Goal: Task Accomplishment & Management: Use online tool/utility

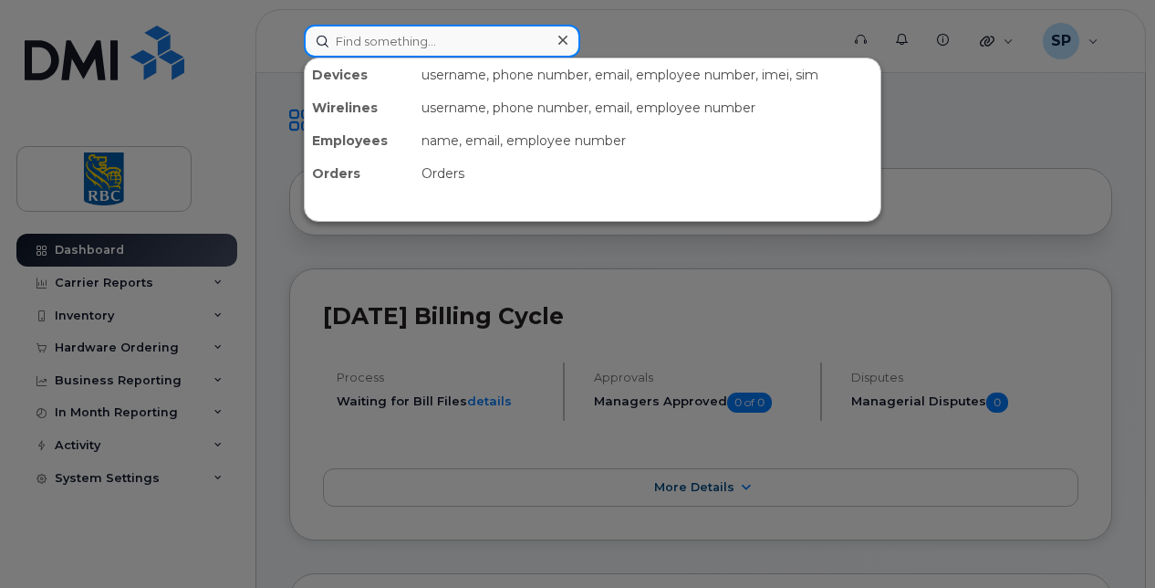
click at [347, 44] on input at bounding box center [442, 41] width 276 height 33
paste input "7055590894"
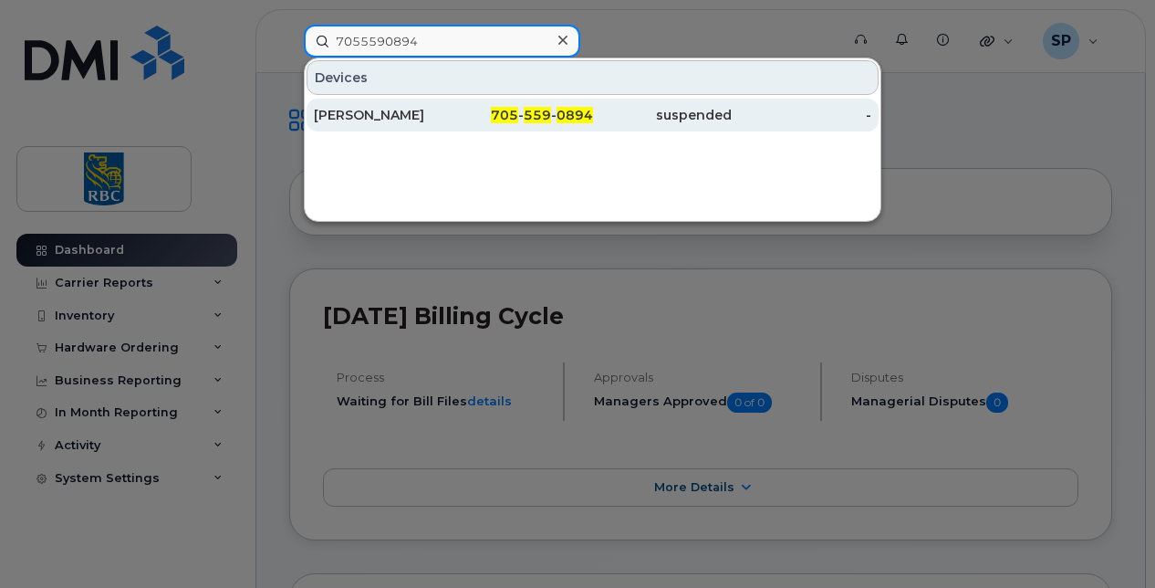
type input "7055590894"
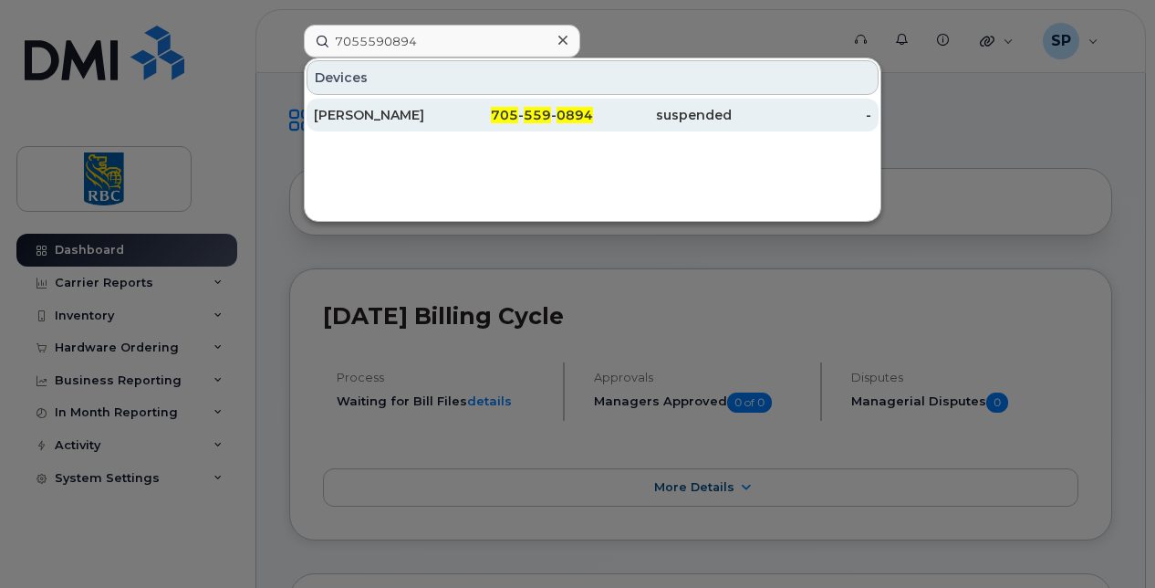
click at [406, 111] on div "Wendy Heffernan" at bounding box center [384, 115] width 140 height 18
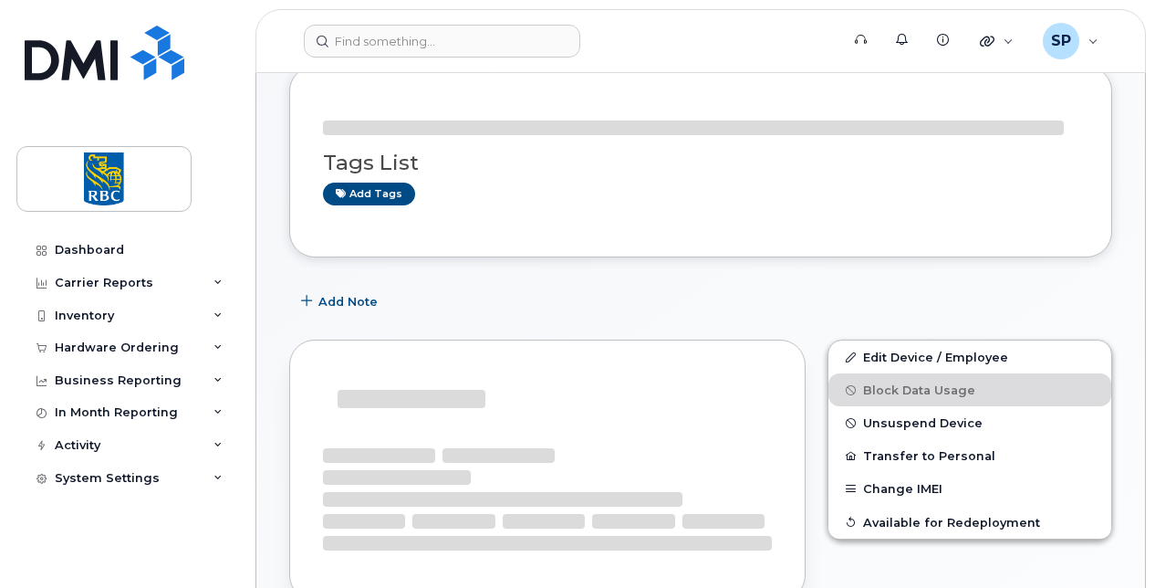
scroll to position [182, 0]
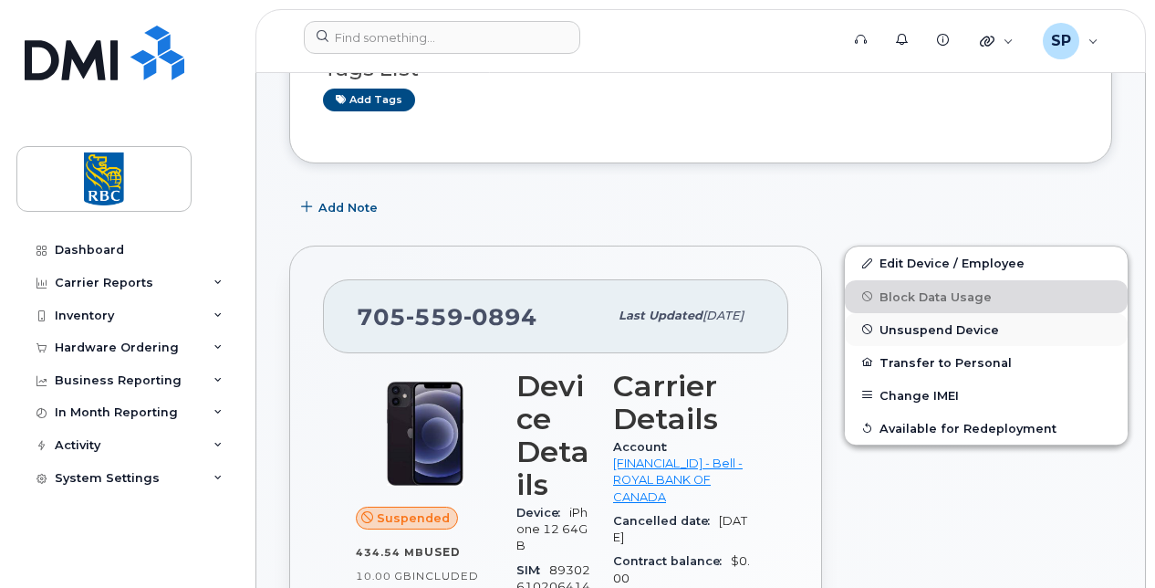
click at [880, 327] on span "Unsuspend Device" at bounding box center [940, 329] width 120 height 14
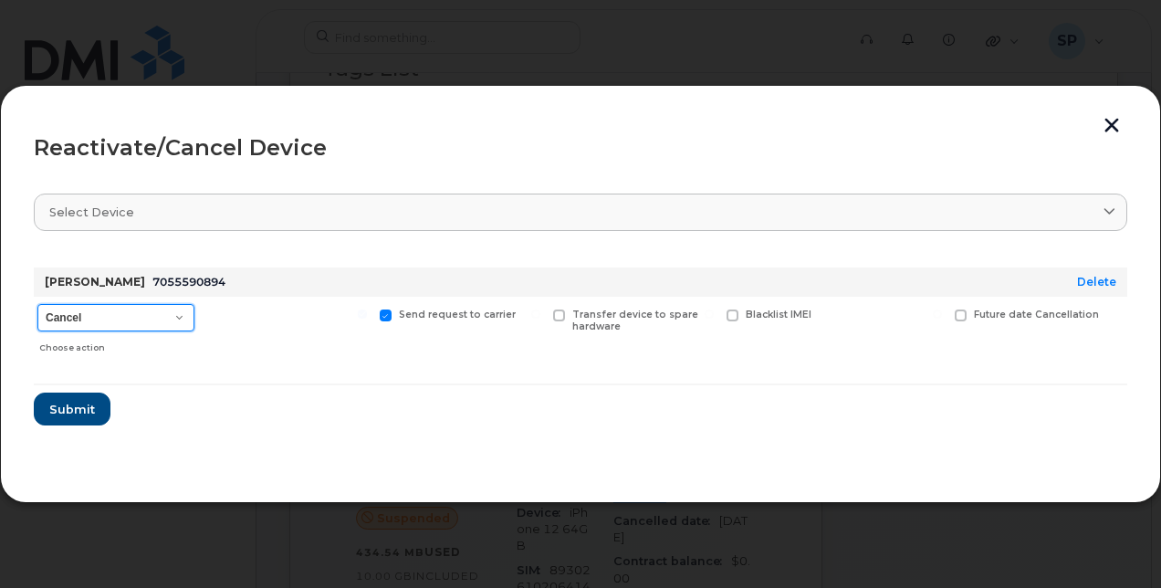
click at [121, 315] on select "Cancel Suspend - Extend Suspension Reactivate" at bounding box center [115, 317] width 157 height 27
click at [179, 277] on span "7055590894" at bounding box center [188, 282] width 73 height 14
drag, startPoint x: 179, startPoint y: 277, endPoint x: 256, endPoint y: 283, distance: 77.7
click at [258, 283] on div "[PERSON_NAME] 7055590894" at bounding box center [532, 281] width 983 height 29
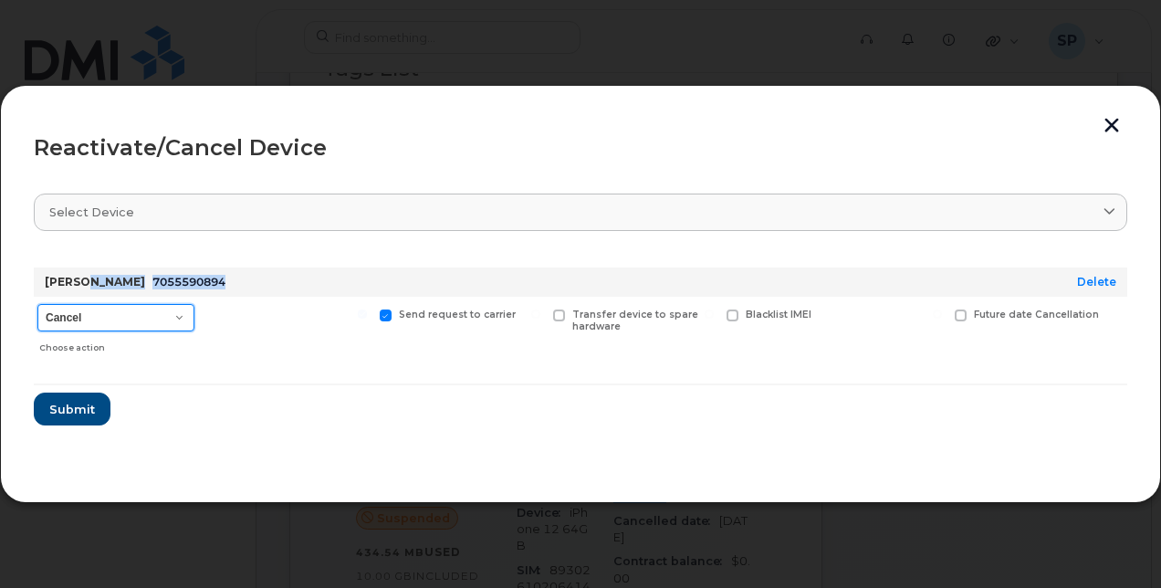
click at [93, 324] on select "Cancel Suspend - Extend Suspension Reactivate" at bounding box center [115, 317] width 157 height 27
select select "[object Object]"
click at [37, 304] on select "Cancel Suspend - Extend Suspension Reactivate" at bounding box center [115, 317] width 157 height 27
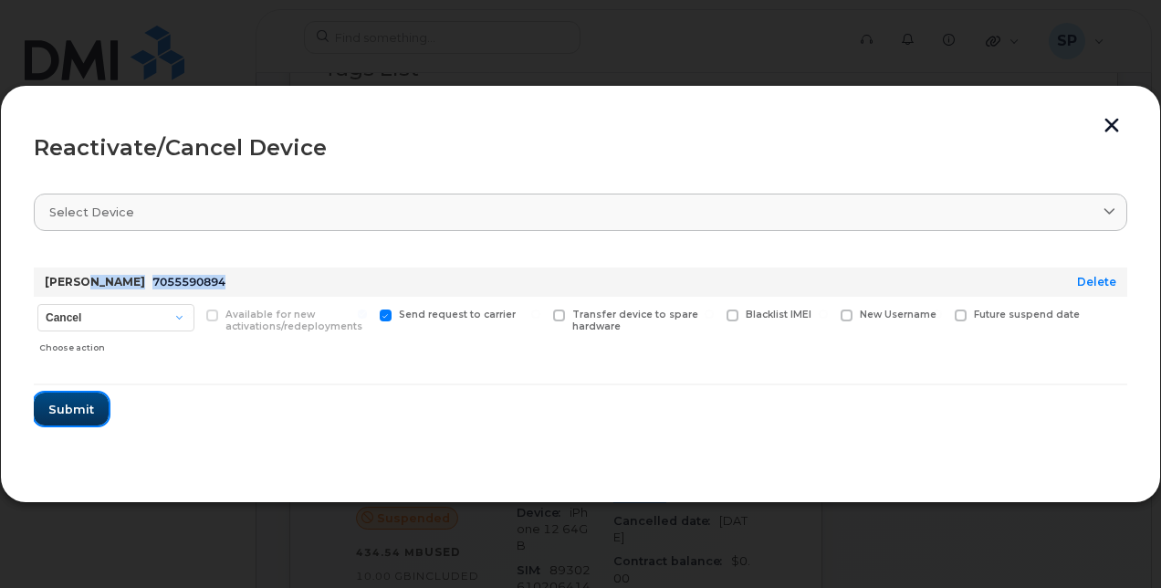
click at [72, 406] on span "Submit" at bounding box center [71, 409] width 46 height 17
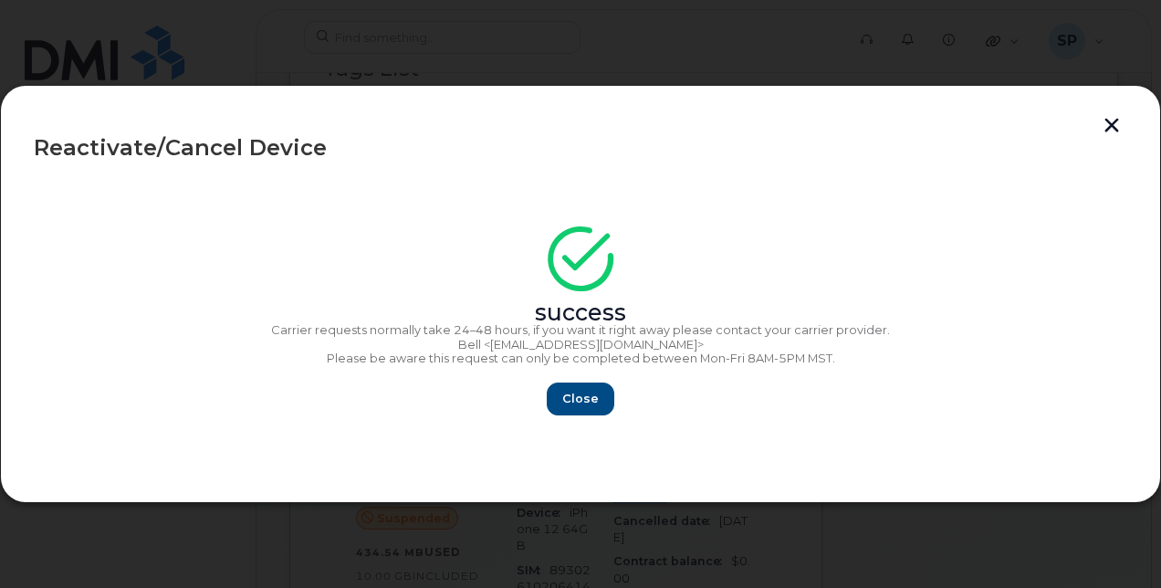
click at [578, 416] on section "success Carrier requests normally take 24–48 hours, if you want it right away p…" at bounding box center [580, 323] width 1093 height 292
click at [578, 409] on button "Close" at bounding box center [580, 398] width 66 height 33
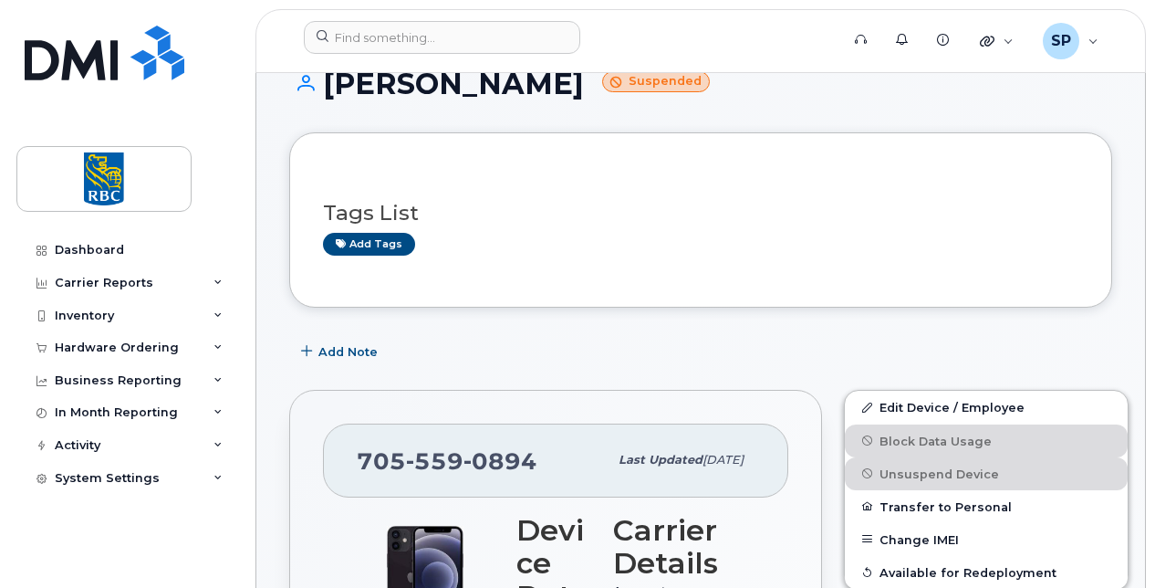
scroll to position [0, 0]
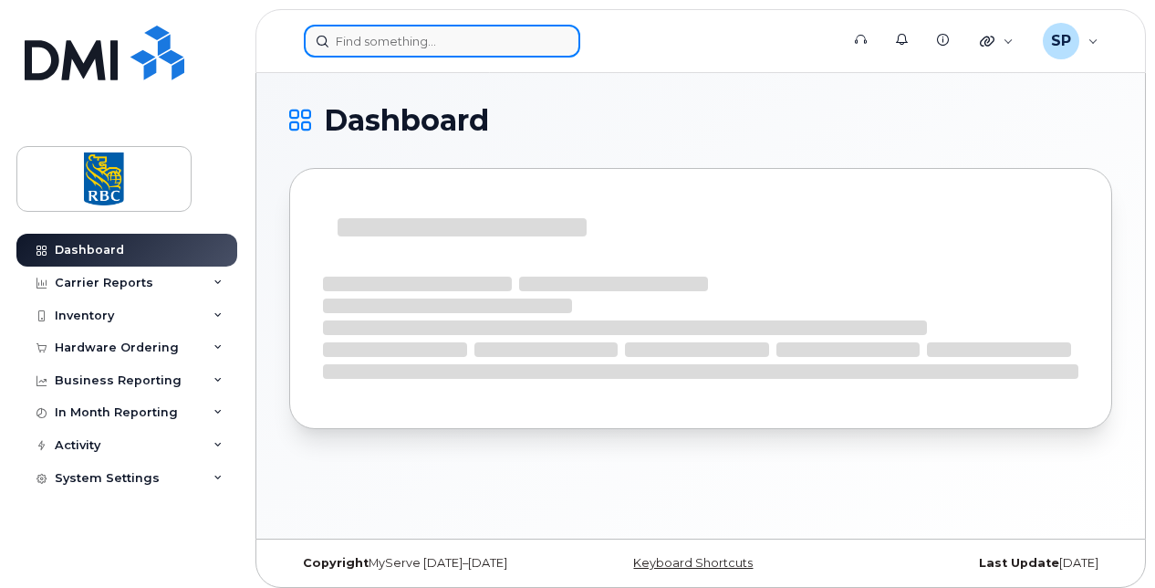
click at [330, 33] on input at bounding box center [442, 41] width 276 height 33
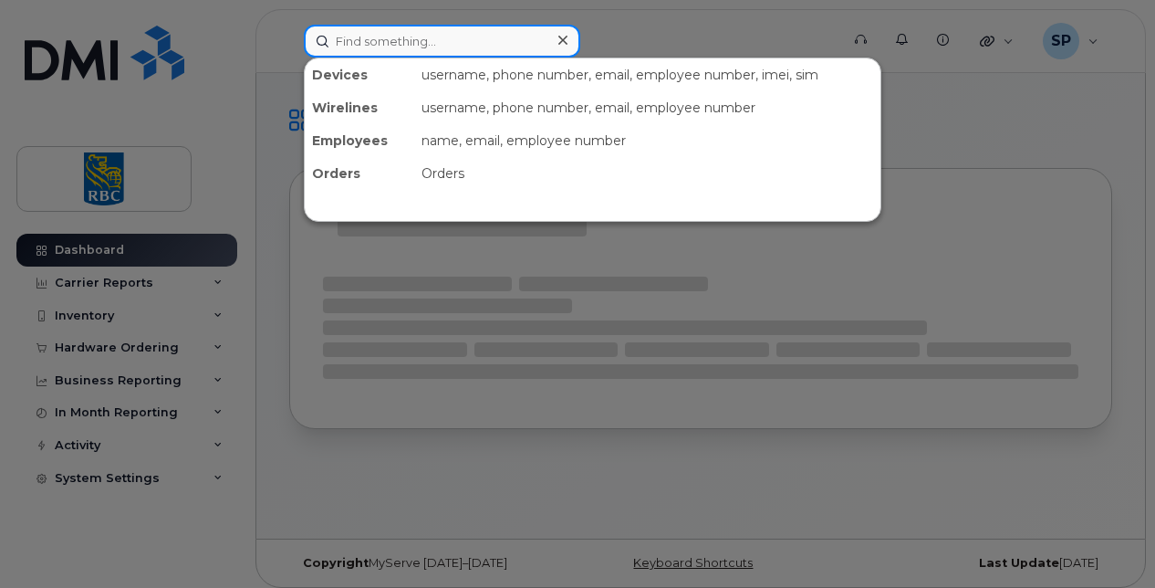
paste input "4374391804"
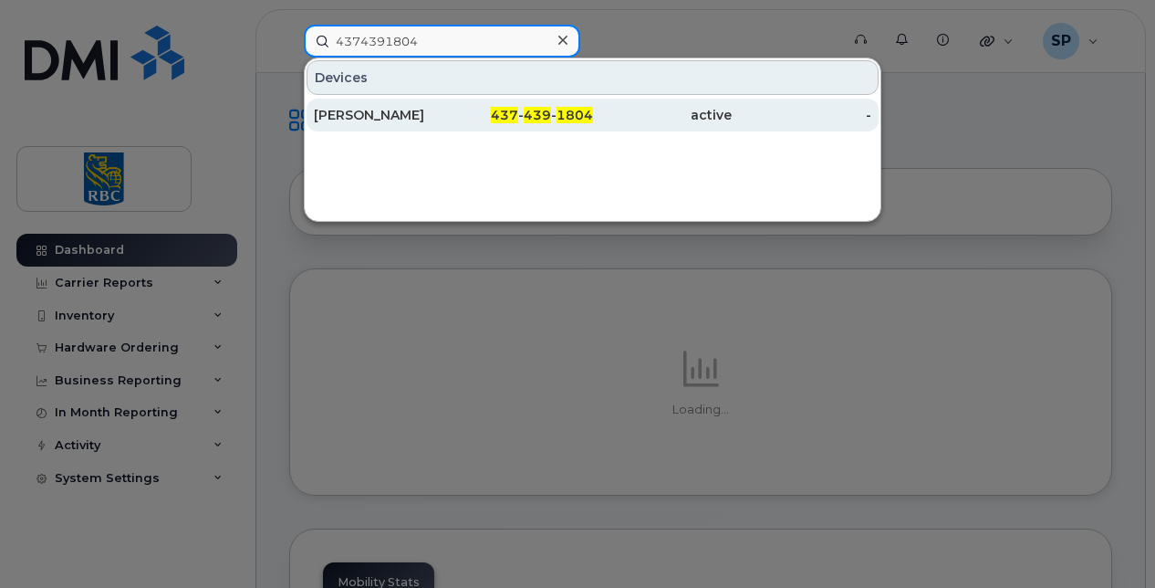
type input "4374391804"
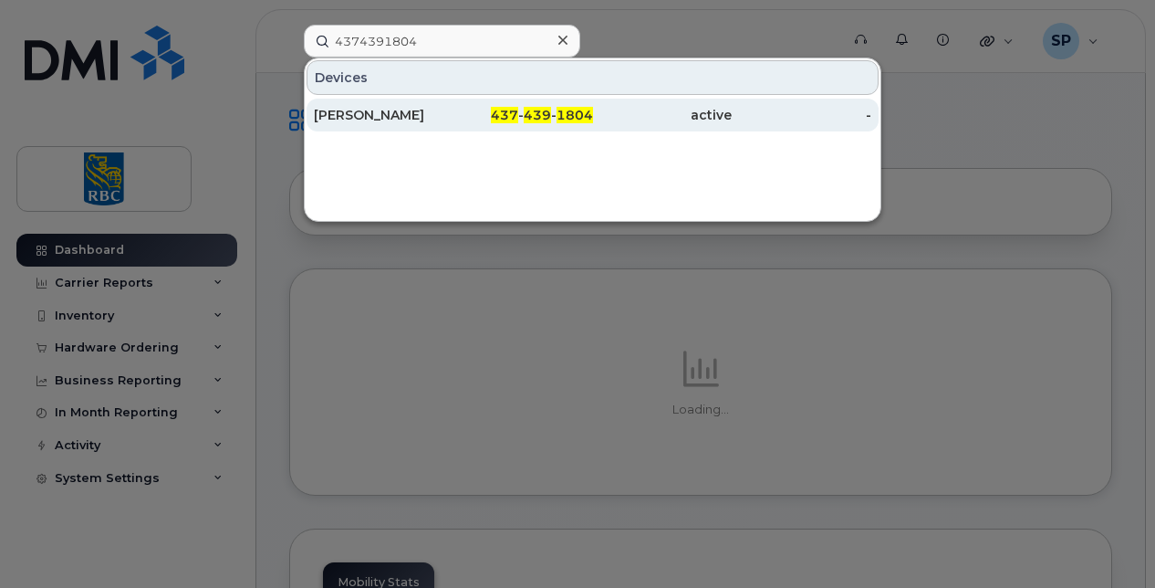
click at [389, 115] on div "Ella Corcia" at bounding box center [384, 115] width 140 height 18
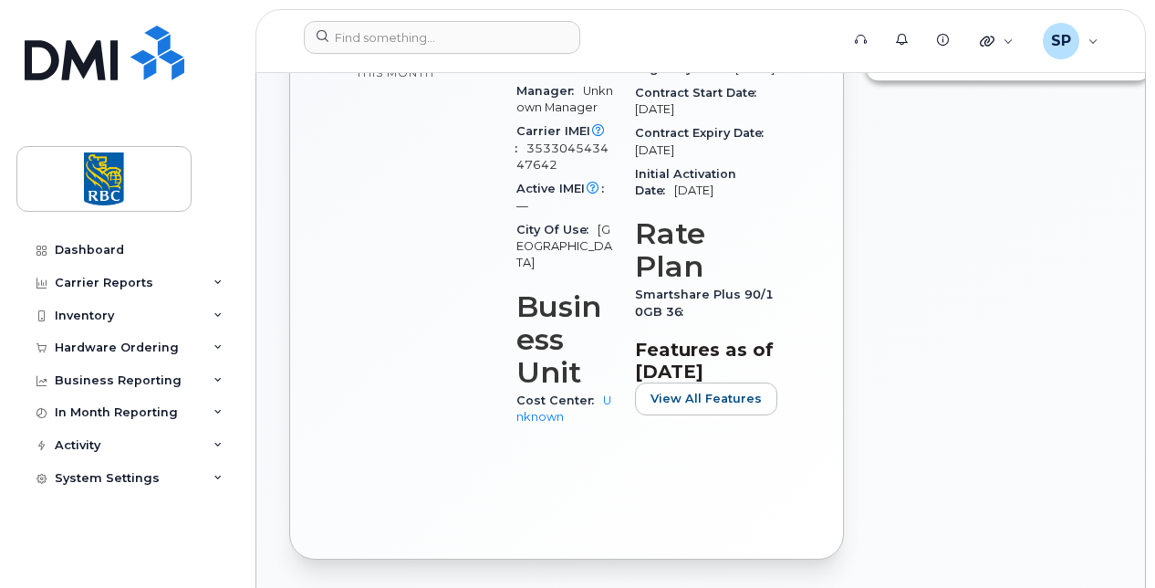
scroll to position [700, 0]
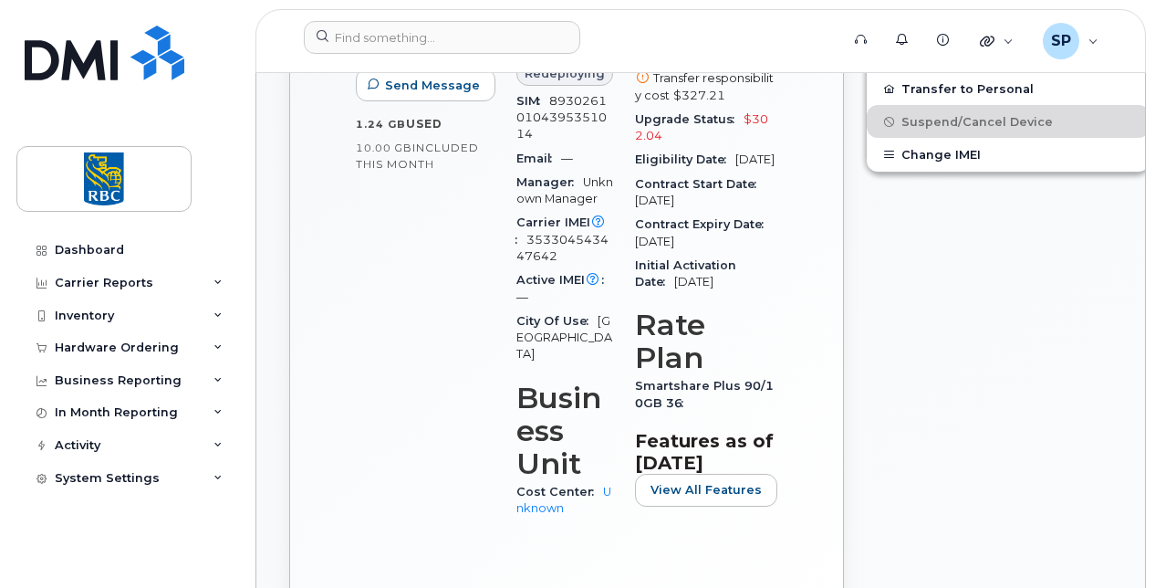
drag, startPoint x: 729, startPoint y: 212, endPoint x: 633, endPoint y: 198, distance: 96.8
click at [635, 198] on div "Contract Start Date [DATE]" at bounding box center [706, 192] width 142 height 41
drag, startPoint x: 633, startPoint y: 198, endPoint x: 662, endPoint y: 206, distance: 30.3
copy div "Contract Start Date [DATE]"
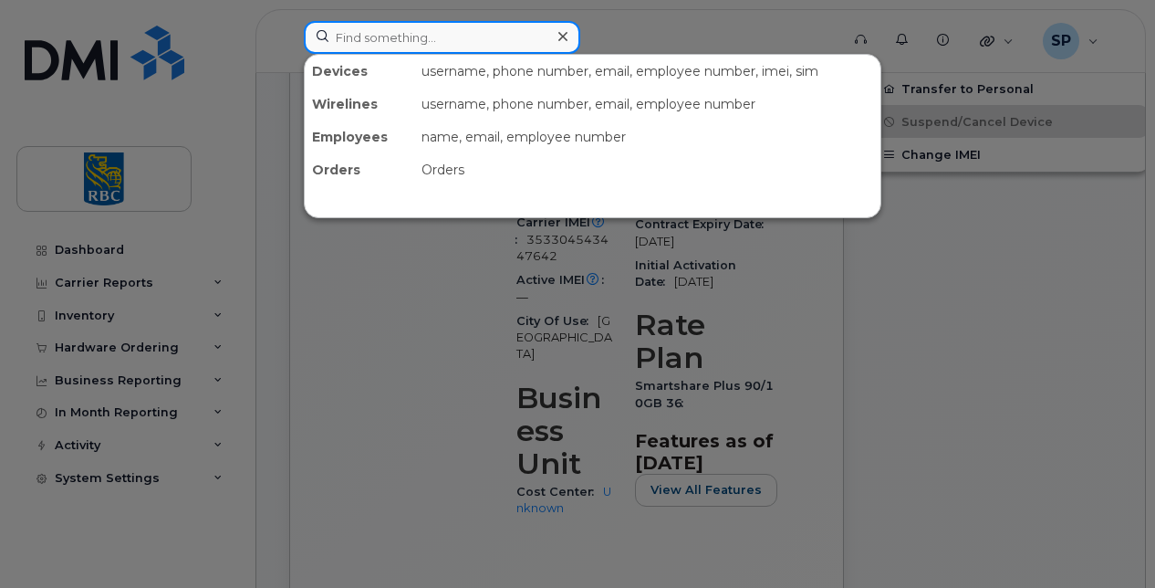
click at [394, 38] on input at bounding box center [442, 37] width 276 height 33
paste input "6475353298"
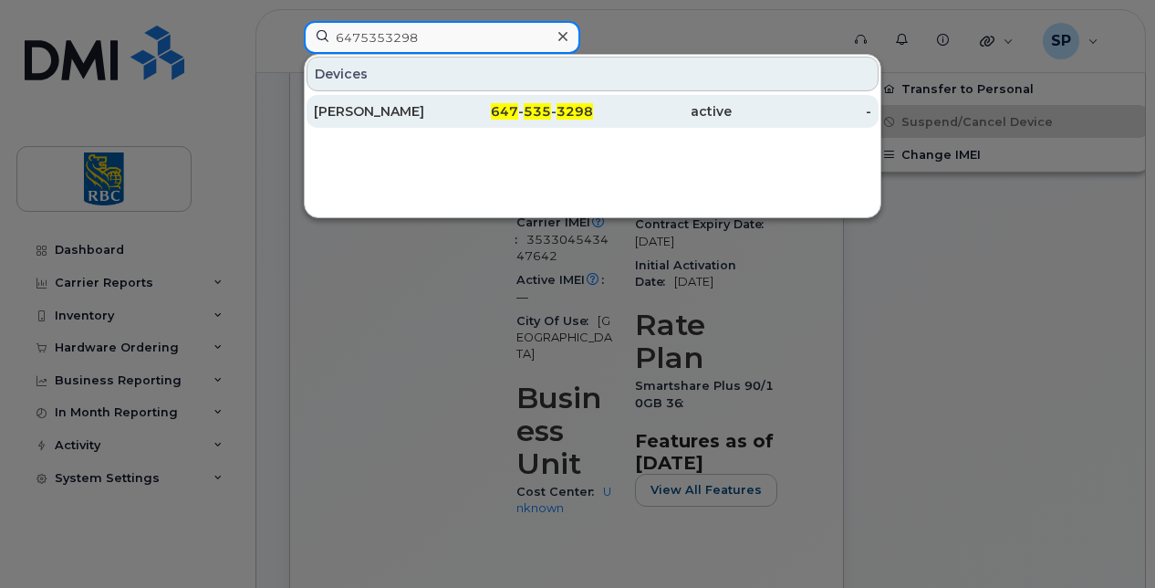
type input "6475353298"
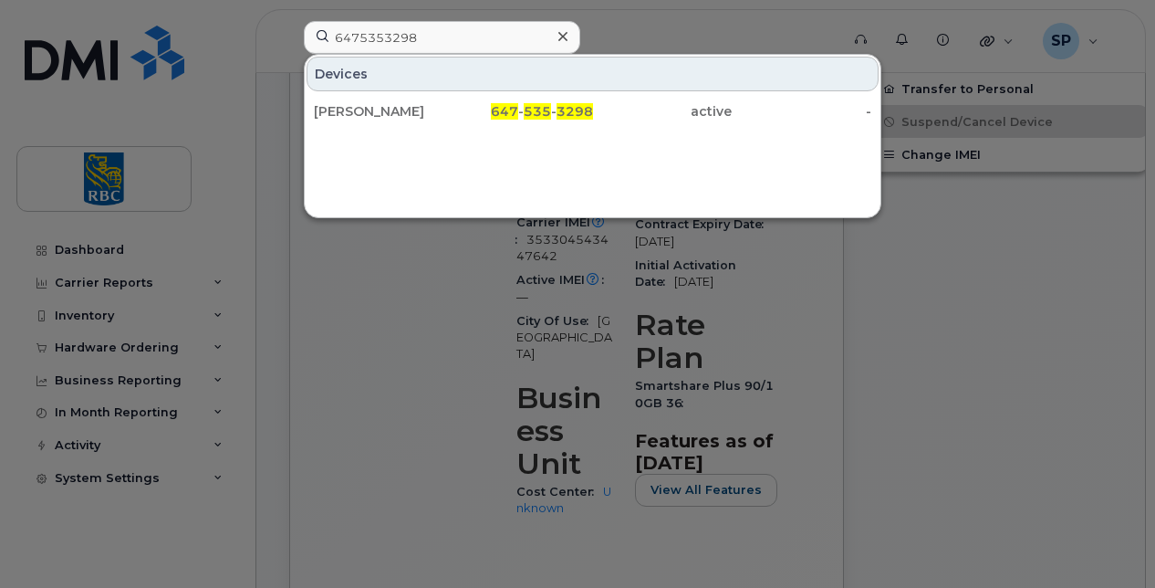
drag, startPoint x: 405, startPoint y: 99, endPoint x: 223, endPoint y: 63, distance: 185.9
click at [405, 99] on div "[PERSON_NAME]" at bounding box center [384, 111] width 140 height 33
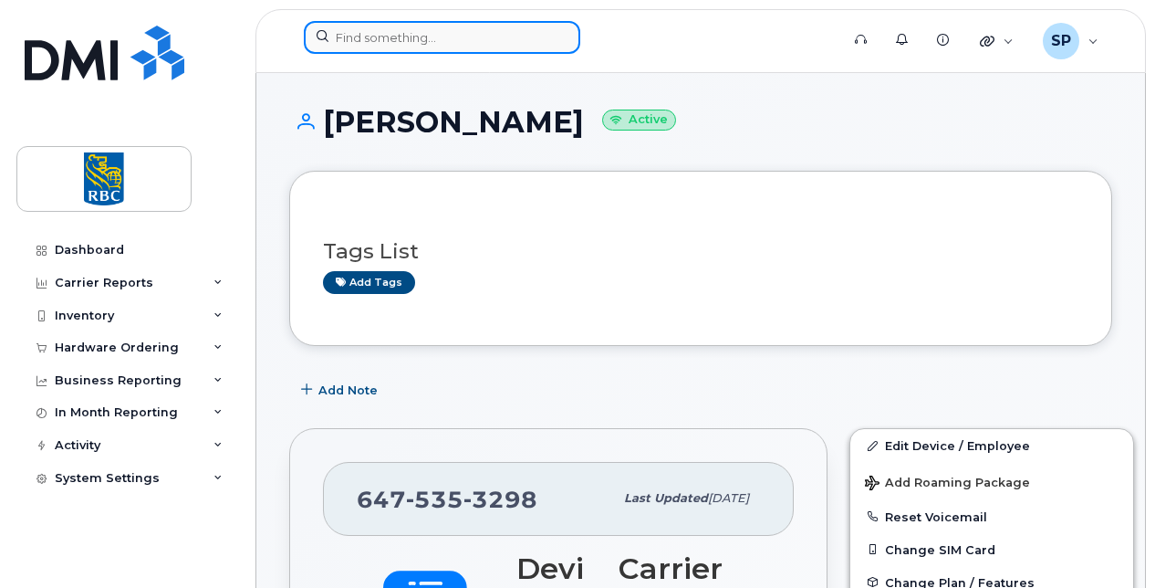
click at [424, 31] on input at bounding box center [442, 37] width 276 height 33
